Goal: Entertainment & Leisure: Consume media (video, audio)

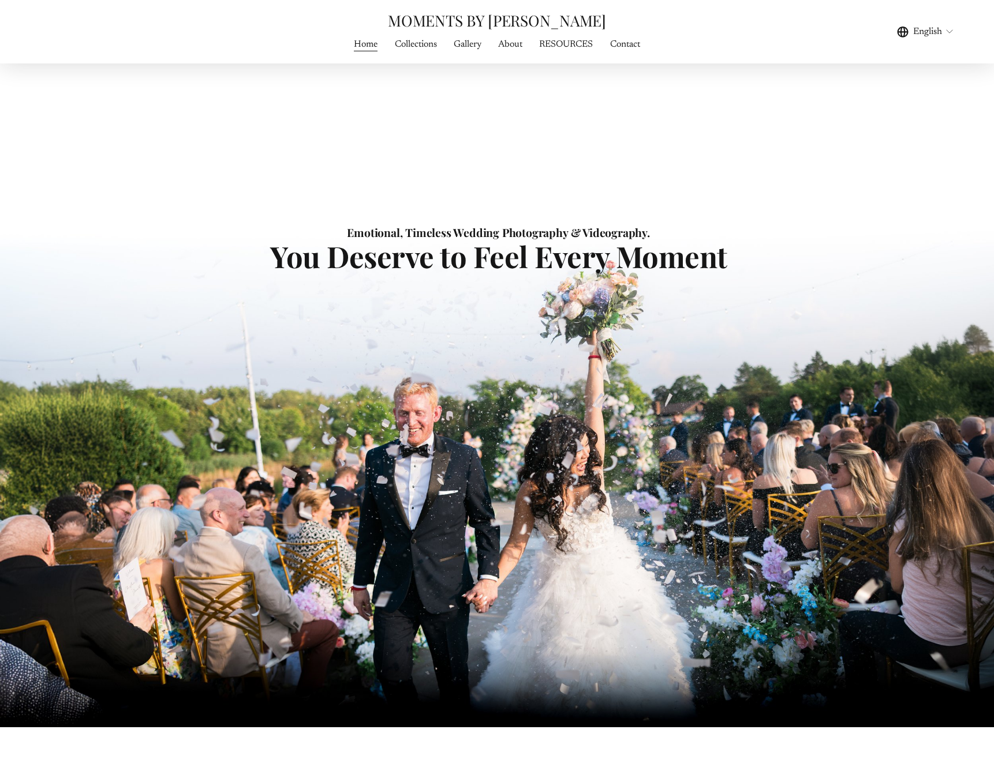
click at [467, 45] on span "Gallery" at bounding box center [468, 45] width 28 height 14
click at [0, 0] on span "WEDDING FILMS" at bounding box center [0, 0] width 0 height 0
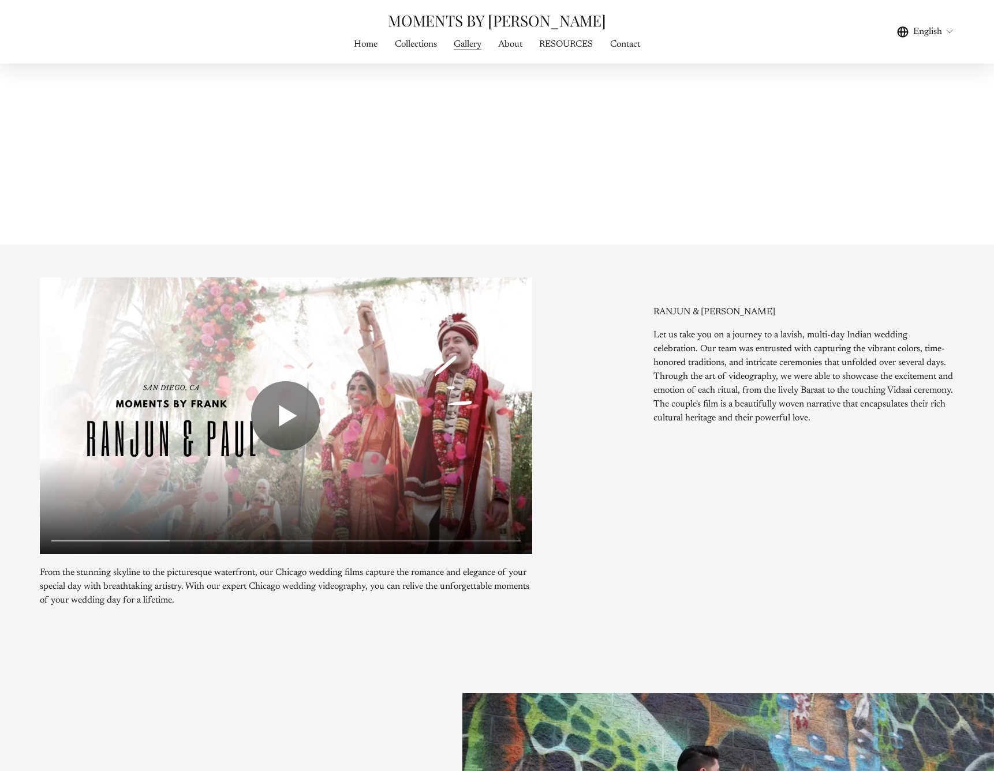
scroll to position [2057, 0]
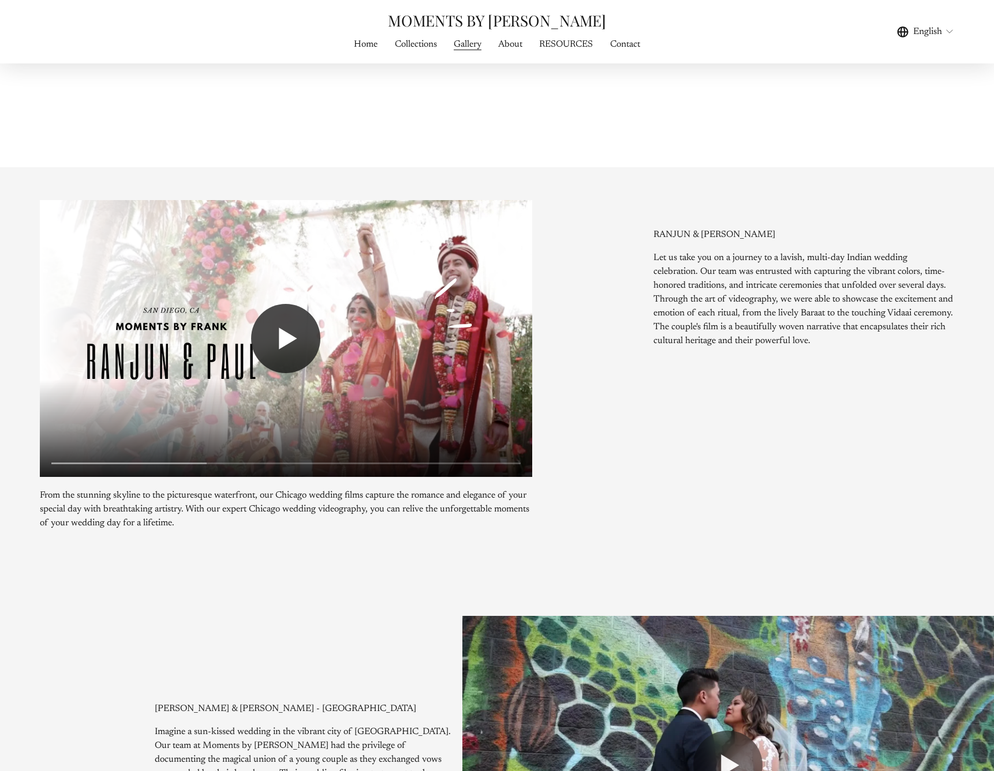
click at [283, 350] on button "Play" at bounding box center [285, 338] width 69 height 69
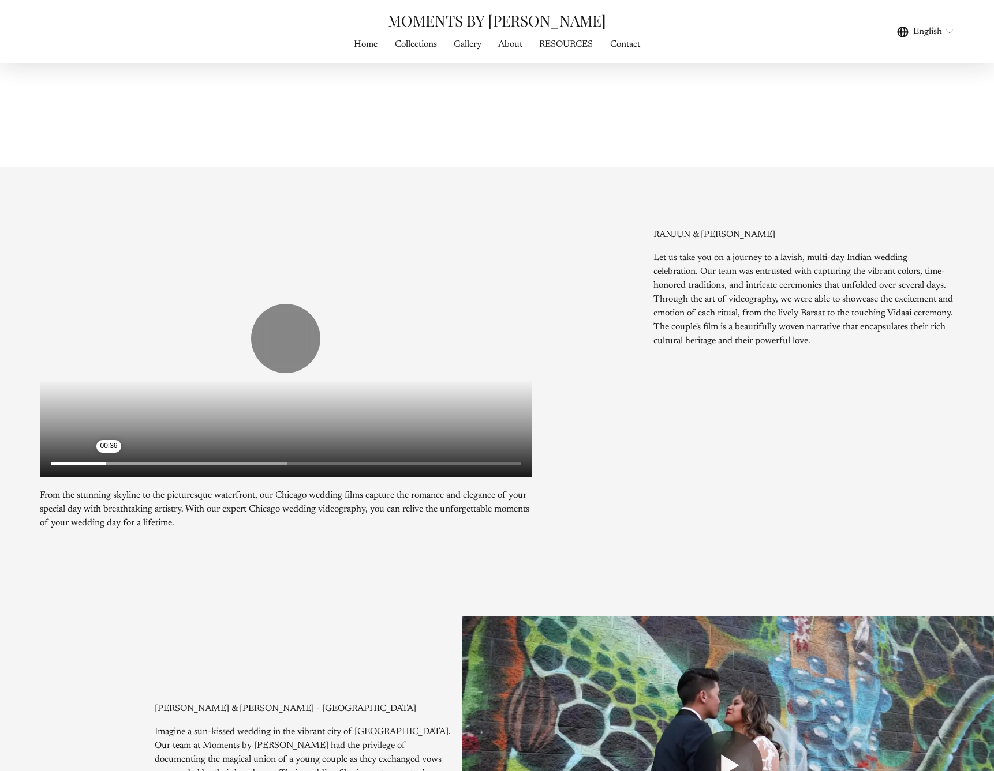
click at [109, 468] on input "Seek" at bounding box center [285, 464] width 469 height 8
click at [199, 468] on input "Seek" at bounding box center [285, 464] width 469 height 8
click at [299, 332] on button "Play" at bounding box center [285, 338] width 69 height 69
type input "*****"
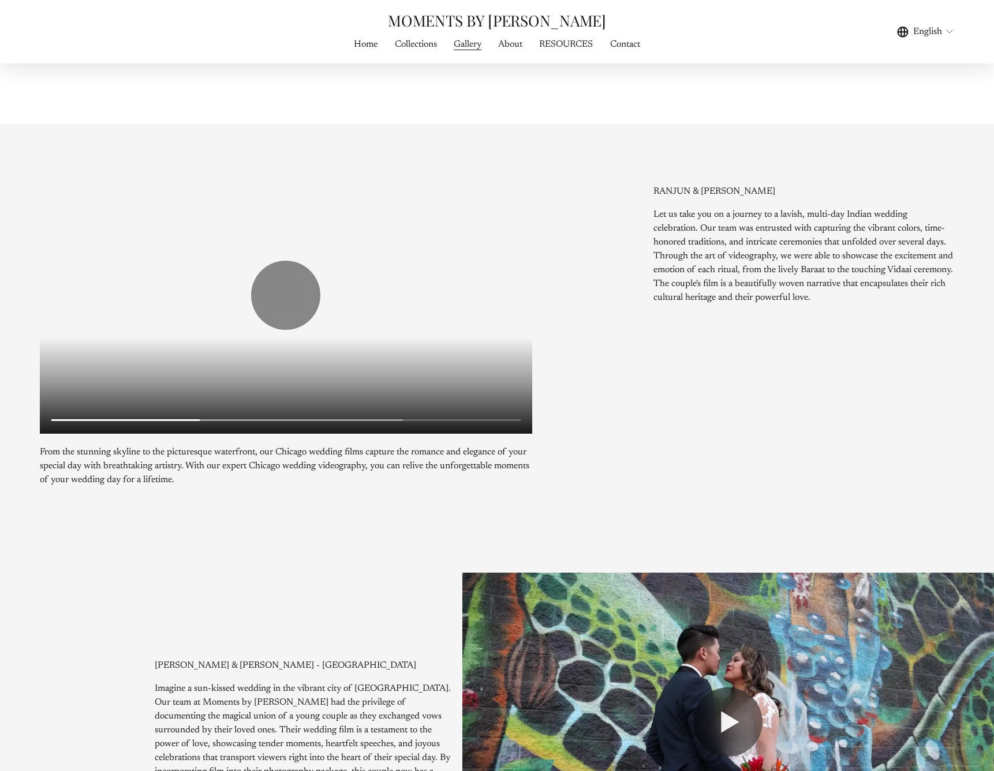
scroll to position [0, 0]
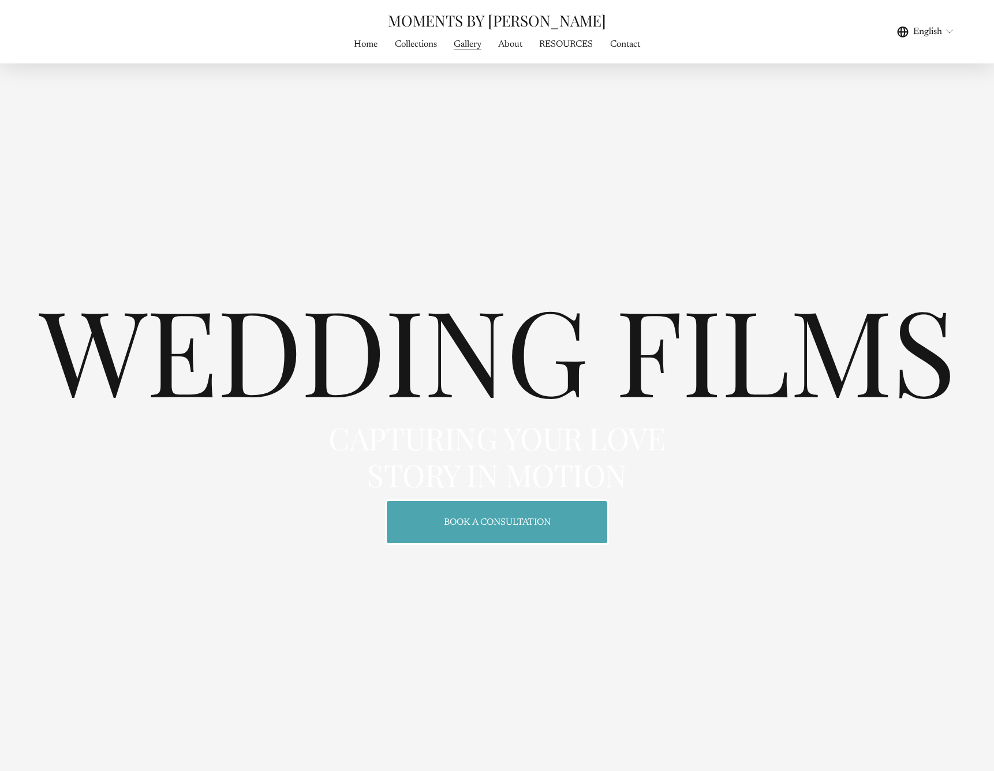
click at [419, 46] on link "Collections" at bounding box center [416, 45] width 42 height 16
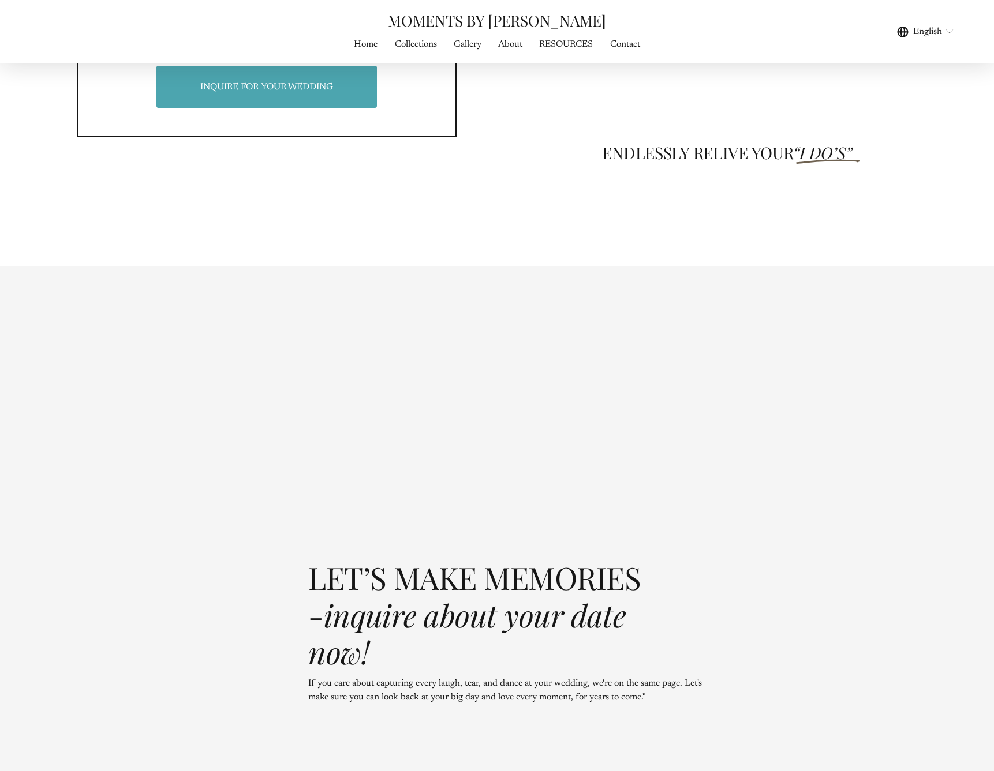
scroll to position [4056, 0]
